Goal: Task Accomplishment & Management: Complete application form

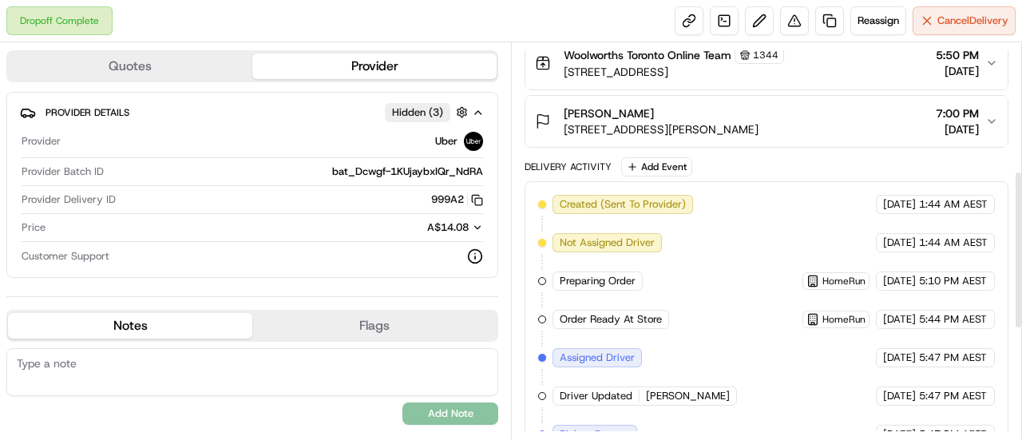
scroll to position [319, 0]
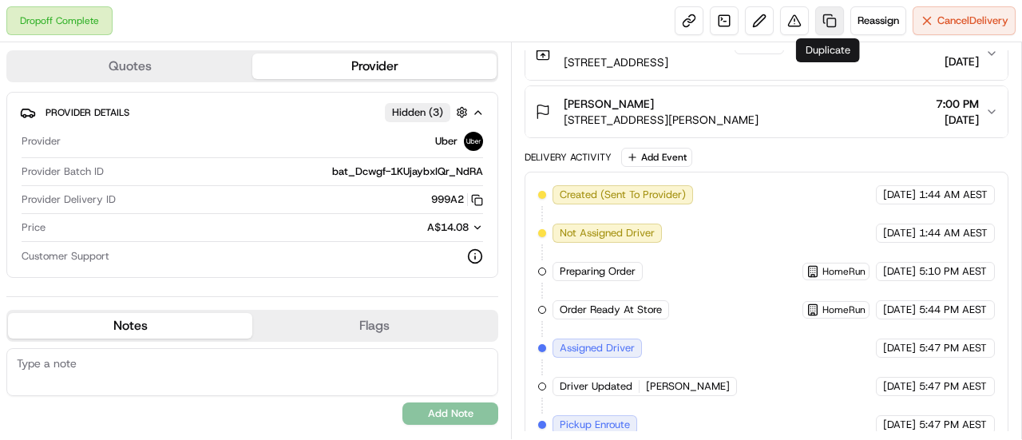
click at [822, 22] on link at bounding box center [829, 20] width 29 height 29
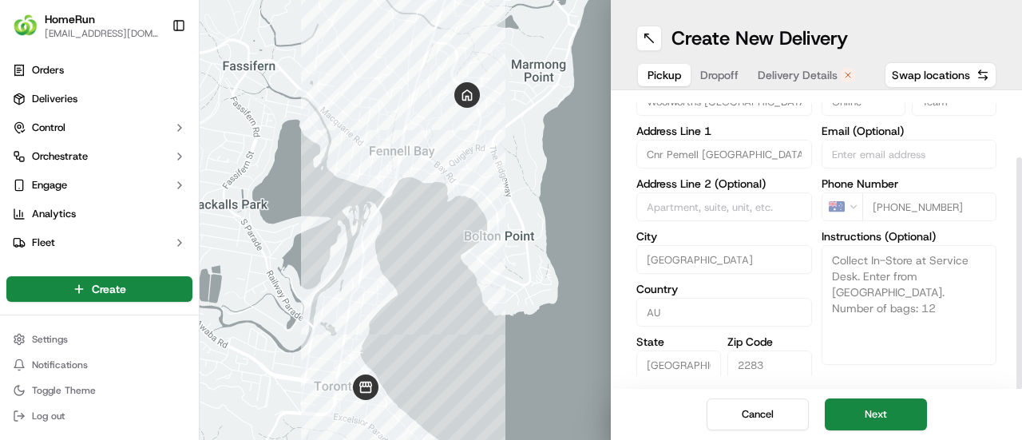
scroll to position [80, 0]
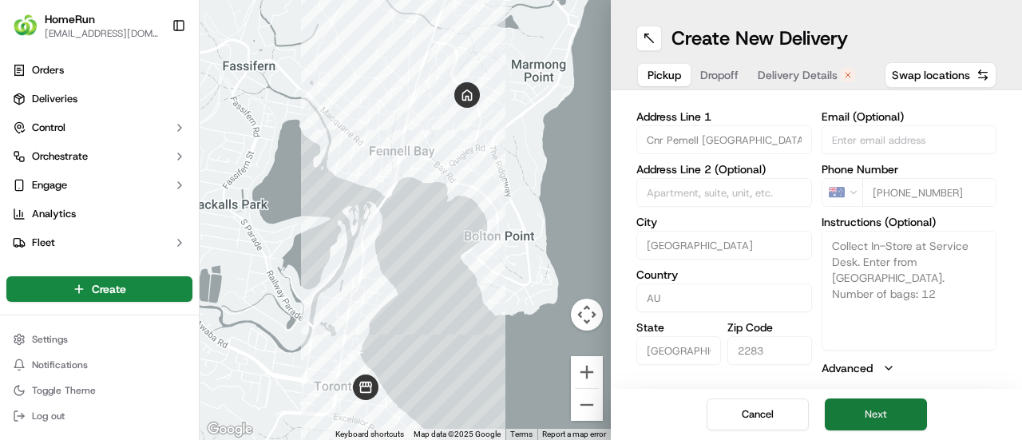
click at [881, 412] on button "Next" at bounding box center [876, 414] width 102 height 32
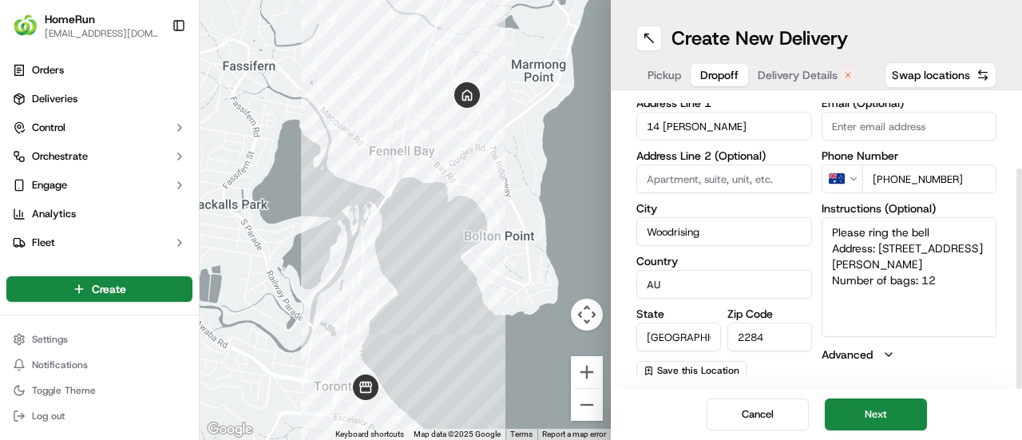
scroll to position [97, 0]
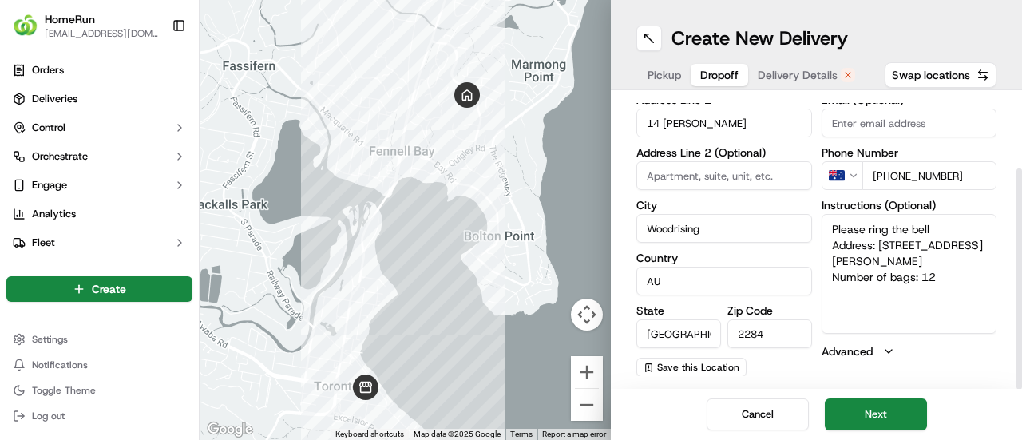
click at [957, 275] on textarea "Please ring the bell Address: [STREET_ADDRESS][PERSON_NAME] Number of bags: 12" at bounding box center [910, 274] width 176 height 120
type textarea "Please ring the bell Address: [STREET_ADDRESS][PERSON_NAME] Number of bags: 8 l…"
click at [870, 410] on button "Next" at bounding box center [876, 414] width 102 height 32
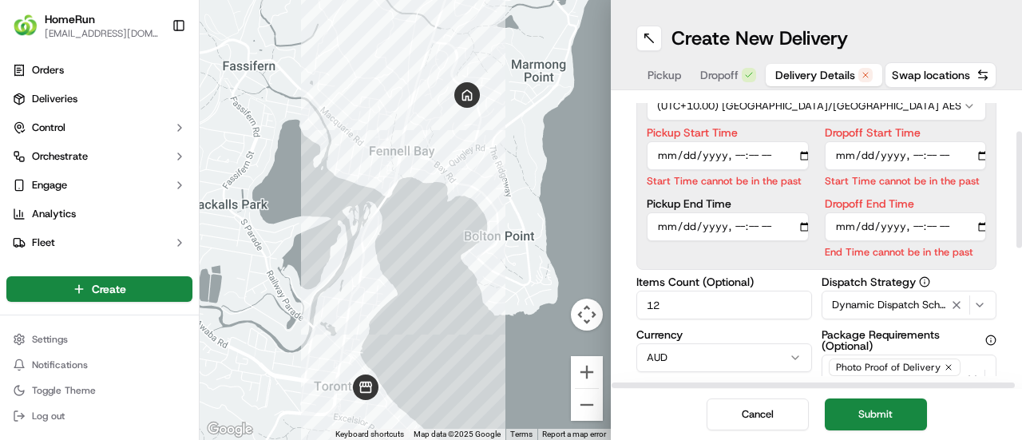
drag, startPoint x: 778, startPoint y: 314, endPoint x: 612, endPoint y: 312, distance: 166.1
click at [612, 312] on div "Delivery Details now scheduled Time Zone (UTC+10.00) [GEOGRAPHIC_DATA]/[GEOGRAP…" at bounding box center [816, 239] width 411 height 299
type input "8"
click at [733, 153] on input "Pickup Start Time" at bounding box center [728, 155] width 162 height 29
type input "[DATE]T19:30"
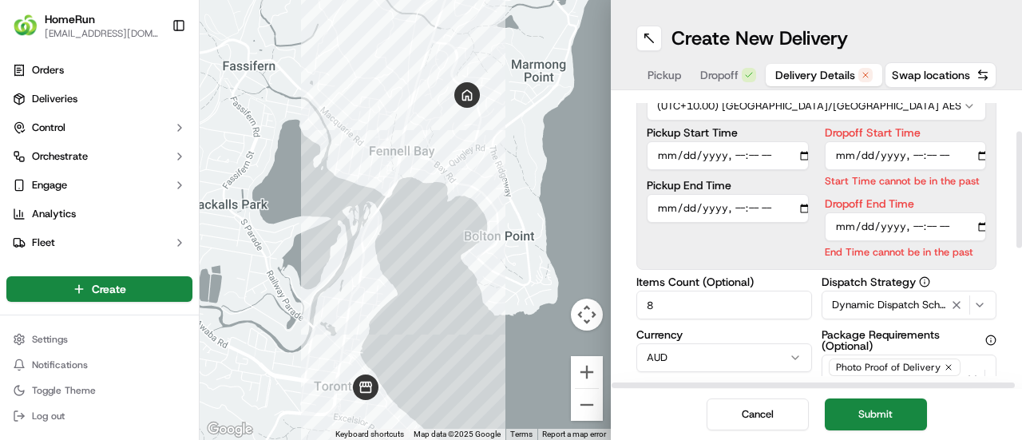
click at [915, 149] on input "Dropoff Start Time" at bounding box center [906, 155] width 162 height 29
type input "[DATE]T19:45"
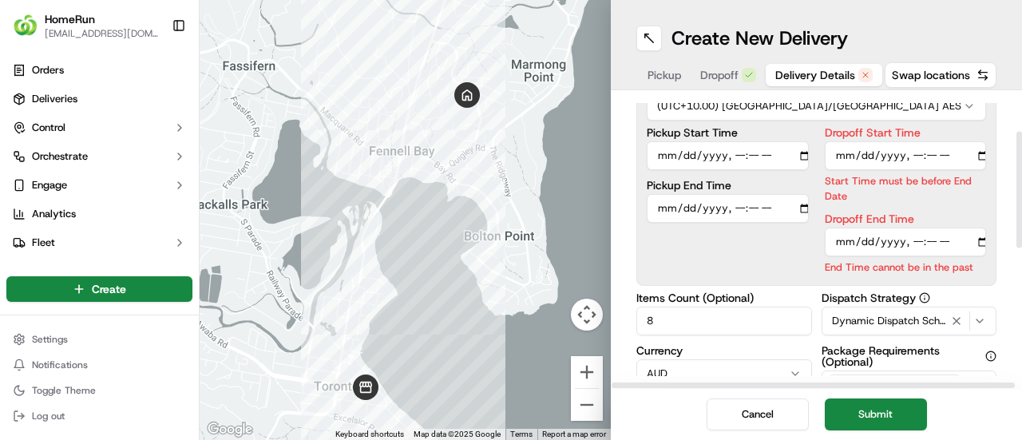
click at [917, 225] on div "Dropoff End Time End Time cannot be in the past" at bounding box center [906, 243] width 162 height 61
type input "[DATE]T20:00"
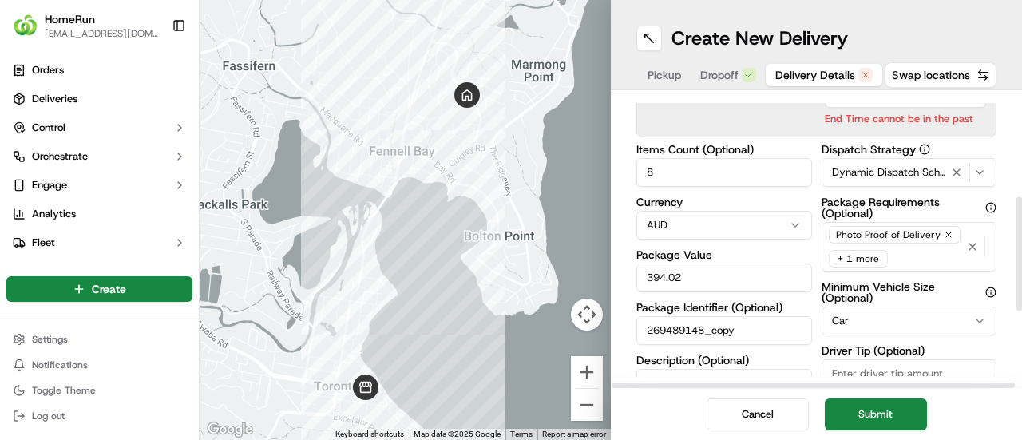
scroll to position [256, 0]
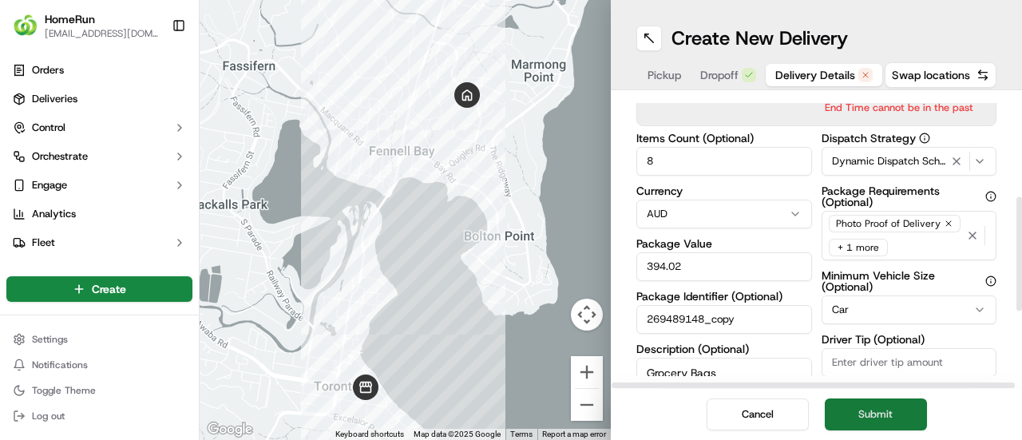
click at [885, 418] on button "Submit" at bounding box center [876, 414] width 102 height 32
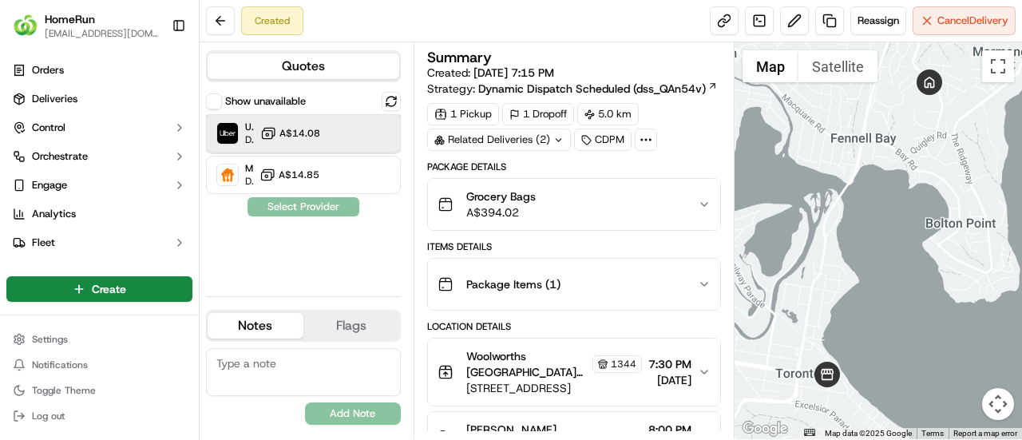
click at [351, 131] on div "Uber Dropoff ETA 50 minutes A$14.08" at bounding box center [303, 133] width 195 height 38
click at [326, 204] on button "Assign Provider" at bounding box center [303, 206] width 113 height 19
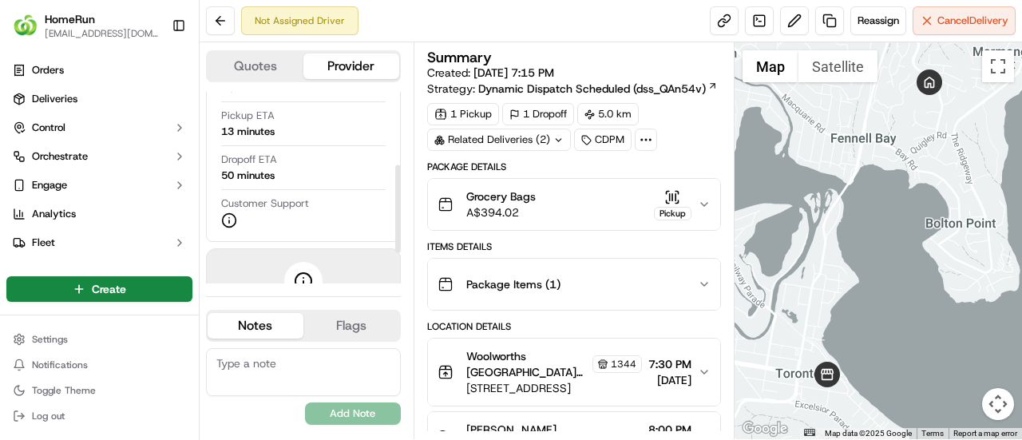
scroll to position [80, 0]
